Goal: Check status: Check status

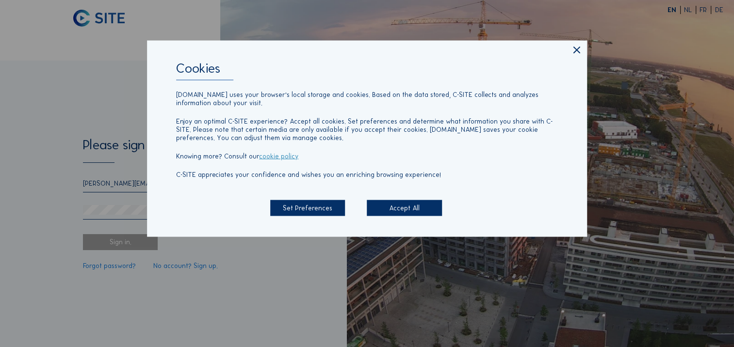
click at [398, 211] on div "Accept All" at bounding box center [404, 208] width 75 height 16
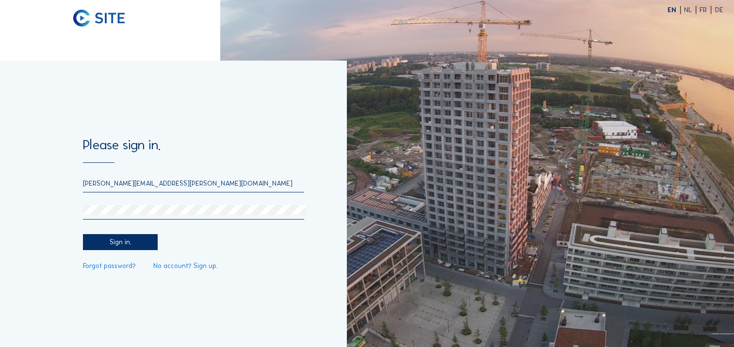
click at [124, 243] on div "Sign in." at bounding box center [120, 242] width 75 height 16
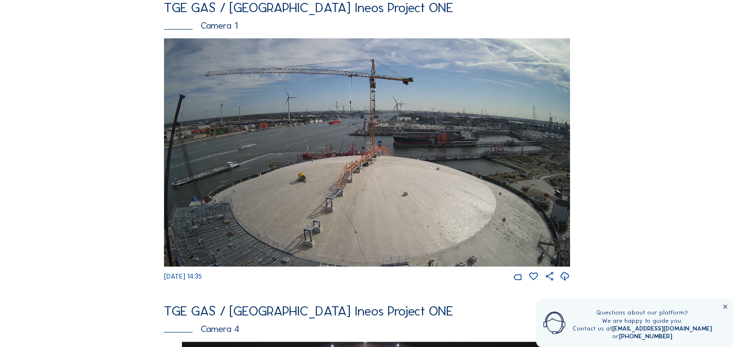
scroll to position [384, 0]
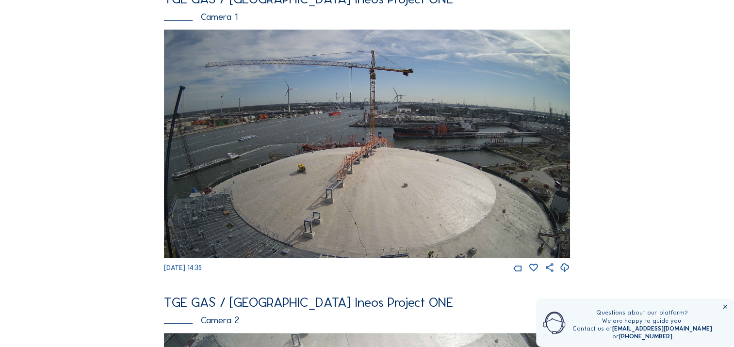
click at [564, 274] on icon at bounding box center [565, 268] width 10 height 13
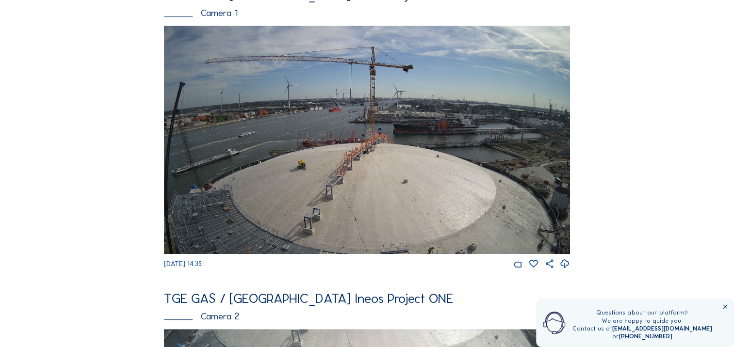
scroll to position [291, 0]
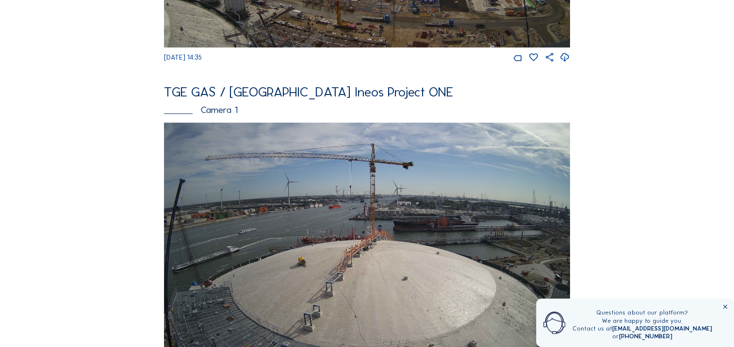
click at [223, 115] on div "Camera 1" at bounding box center [367, 110] width 406 height 10
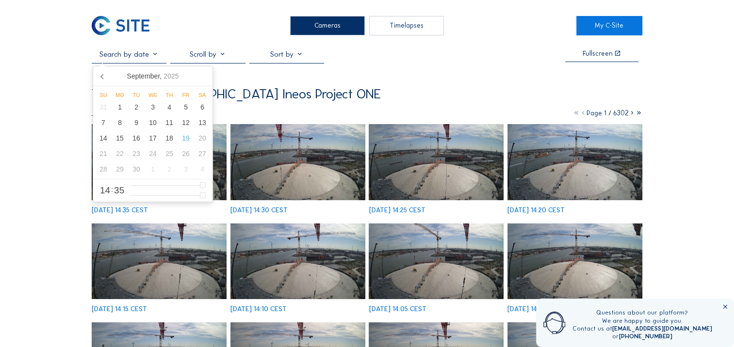
click at [151, 56] on input "text" at bounding box center [129, 53] width 75 height 9
click at [169, 142] on div "18" at bounding box center [169, 138] width 16 height 16
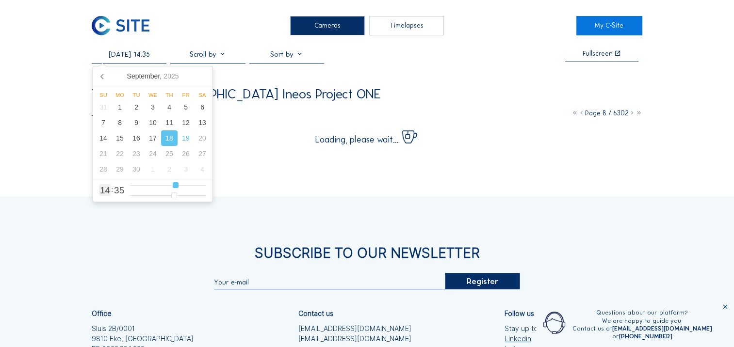
type input "[DATE] 06:35"
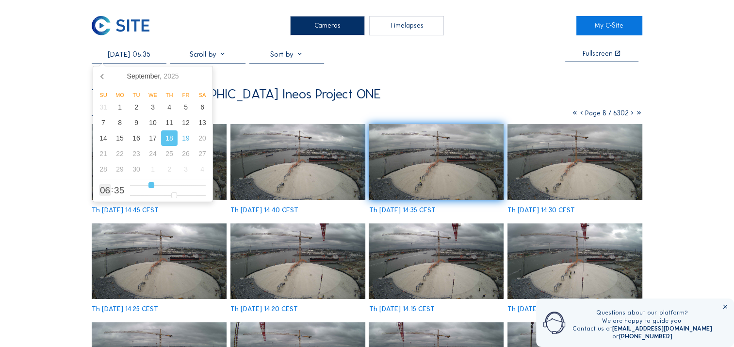
type input "6"
click at [151, 186] on input "range" at bounding box center [168, 185] width 76 height 8
type input "[DATE] 09:35"
type input "9"
click at [160, 186] on input "range" at bounding box center [168, 185] width 76 height 8
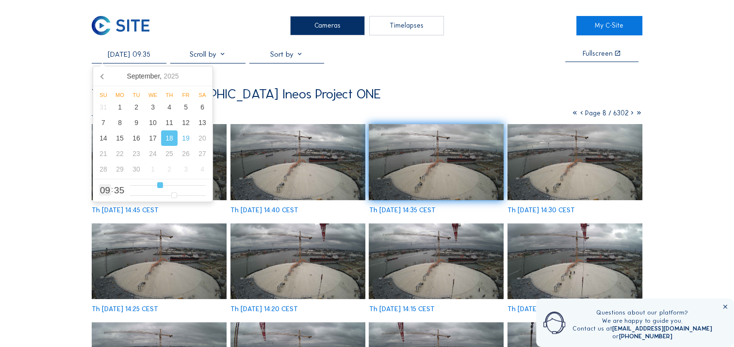
type input "[DATE] 12:35"
type input "12"
click at [170, 187] on input "range" at bounding box center [168, 185] width 76 height 8
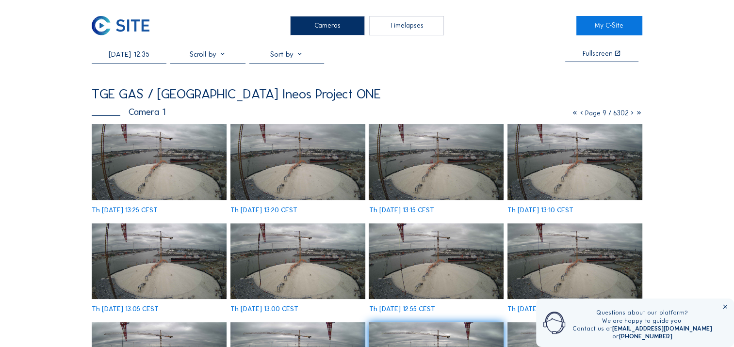
click at [157, 175] on img at bounding box center [159, 162] width 135 height 76
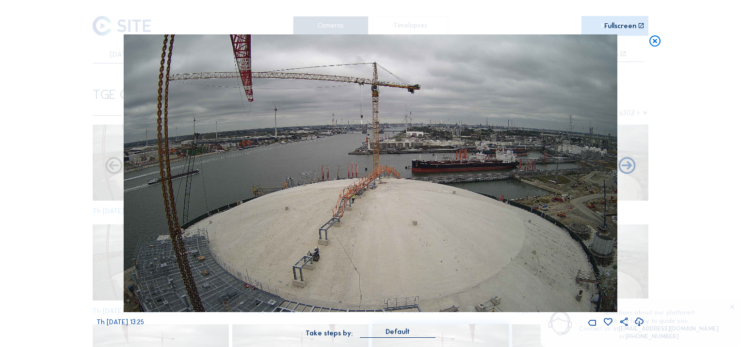
click at [638, 325] on icon at bounding box center [639, 322] width 10 height 13
